Goal: Contribute content

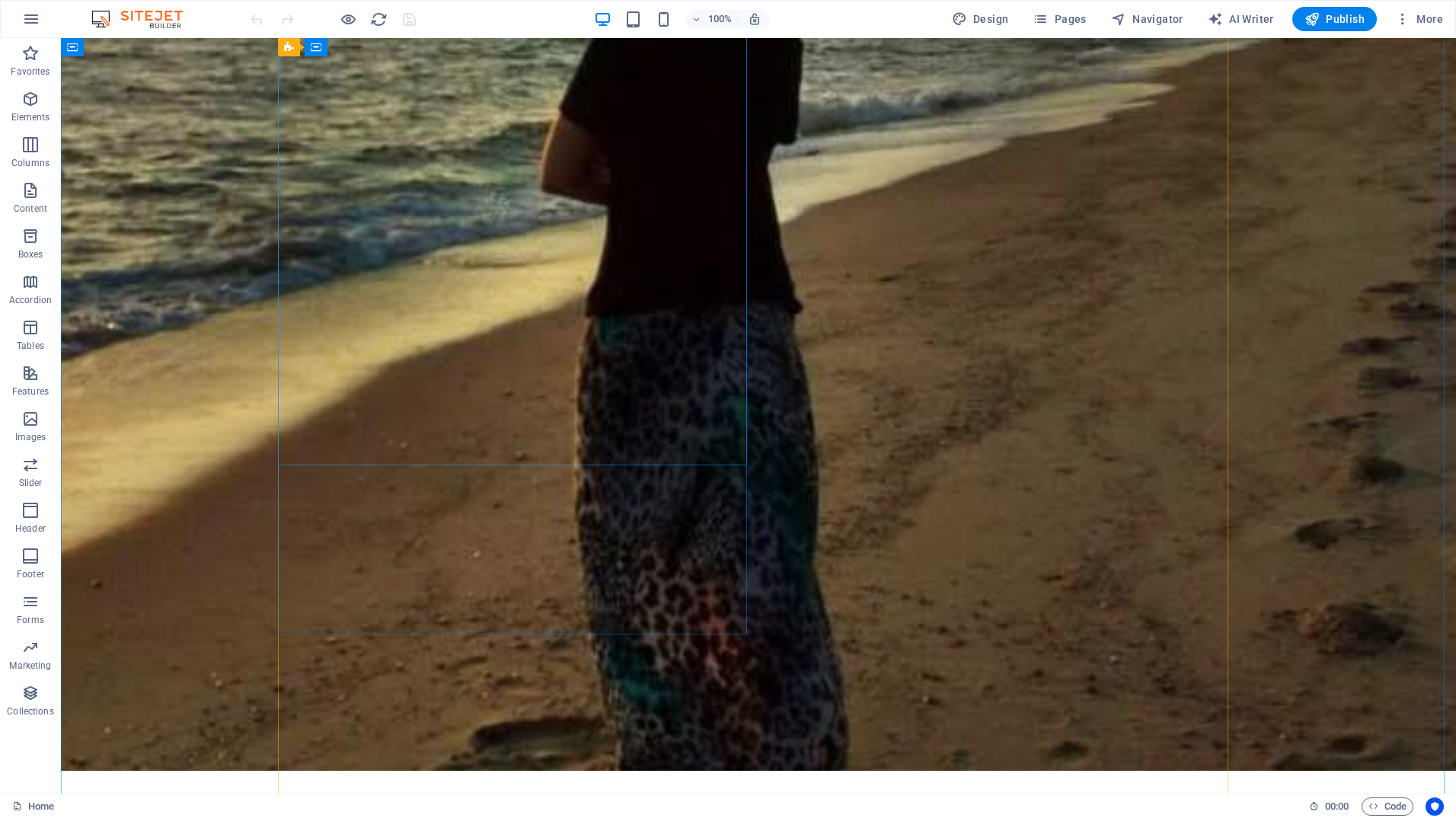
scroll to position [381, 0]
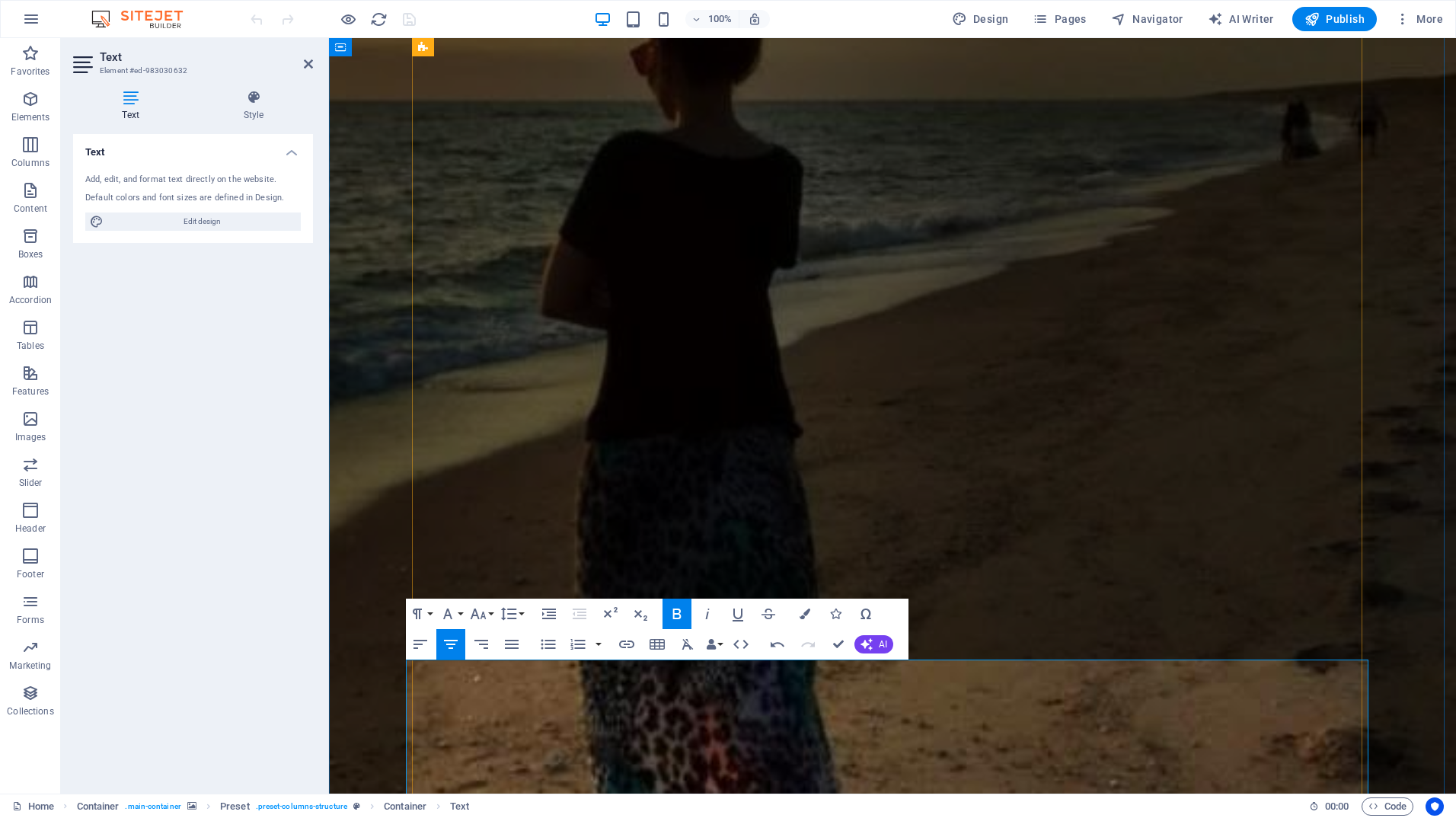
drag, startPoint x: 926, startPoint y: 672, endPoint x: 895, endPoint y: 670, distance: 31.1
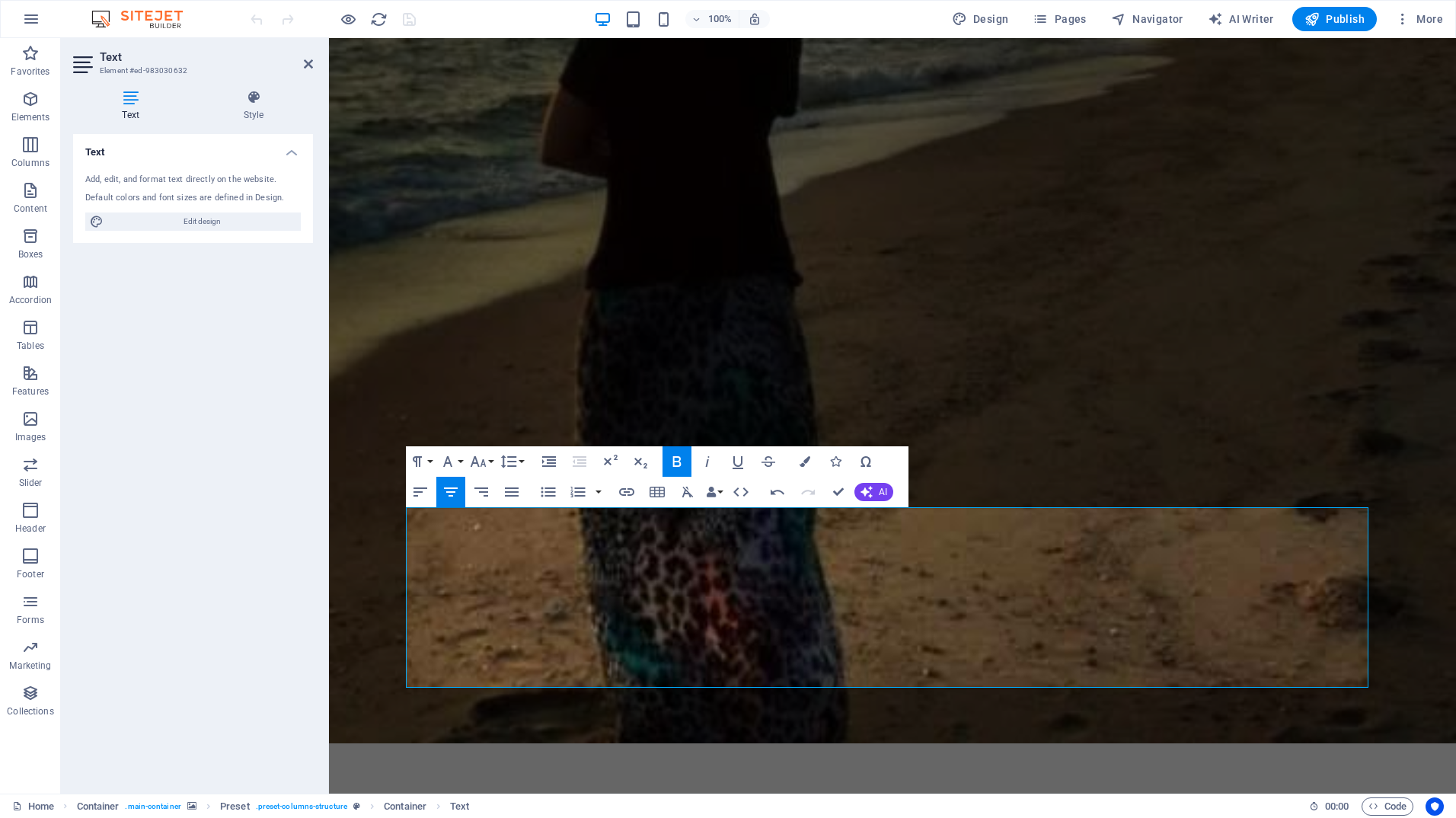
scroll to position [389, 0]
click at [1277, 714] on figure at bounding box center [892, 195] width 1127 height 1093
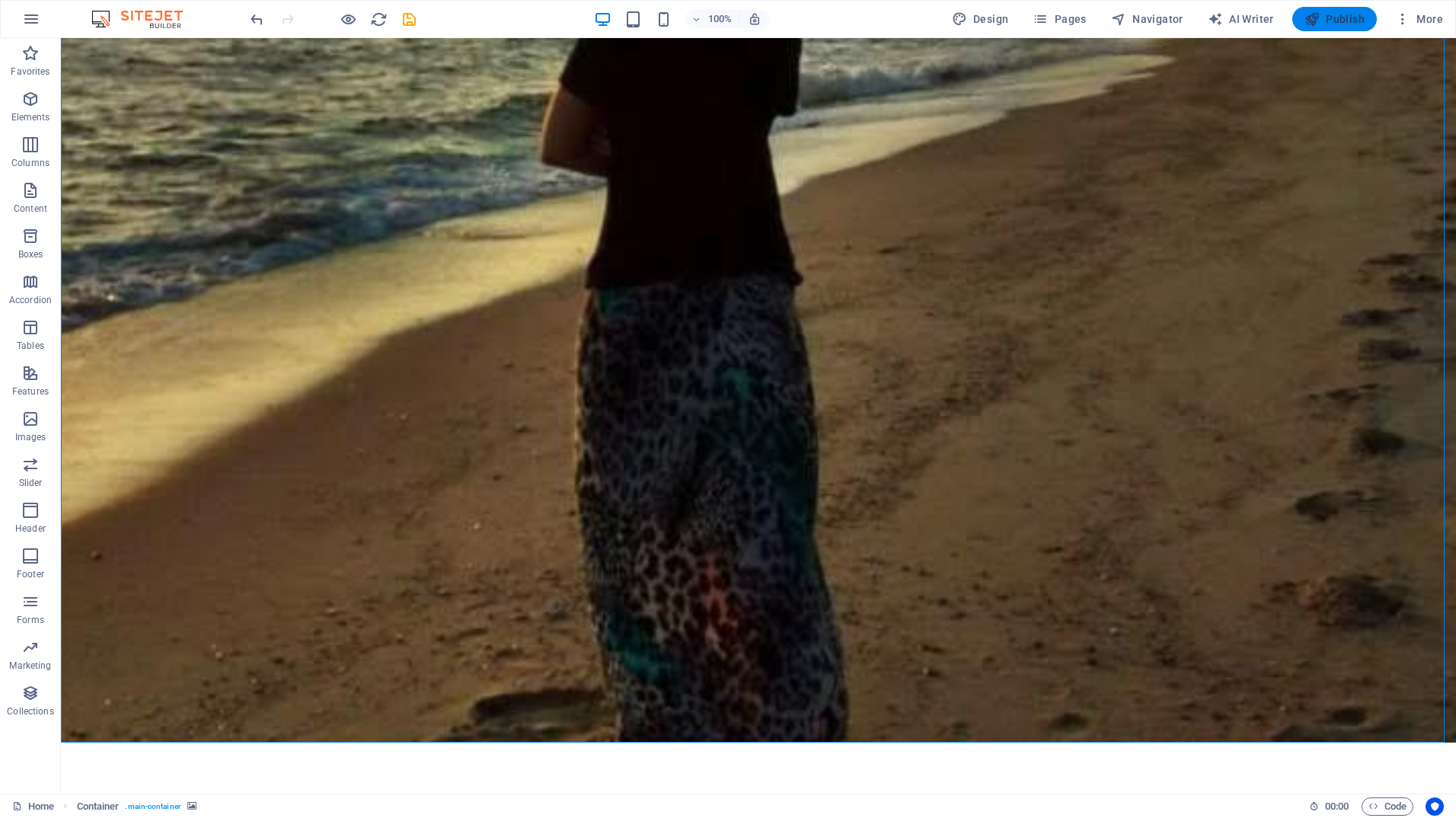
click at [1349, 17] on span "Publish" at bounding box center [1335, 19] width 60 height 15
